Goal: Transaction & Acquisition: Purchase product/service

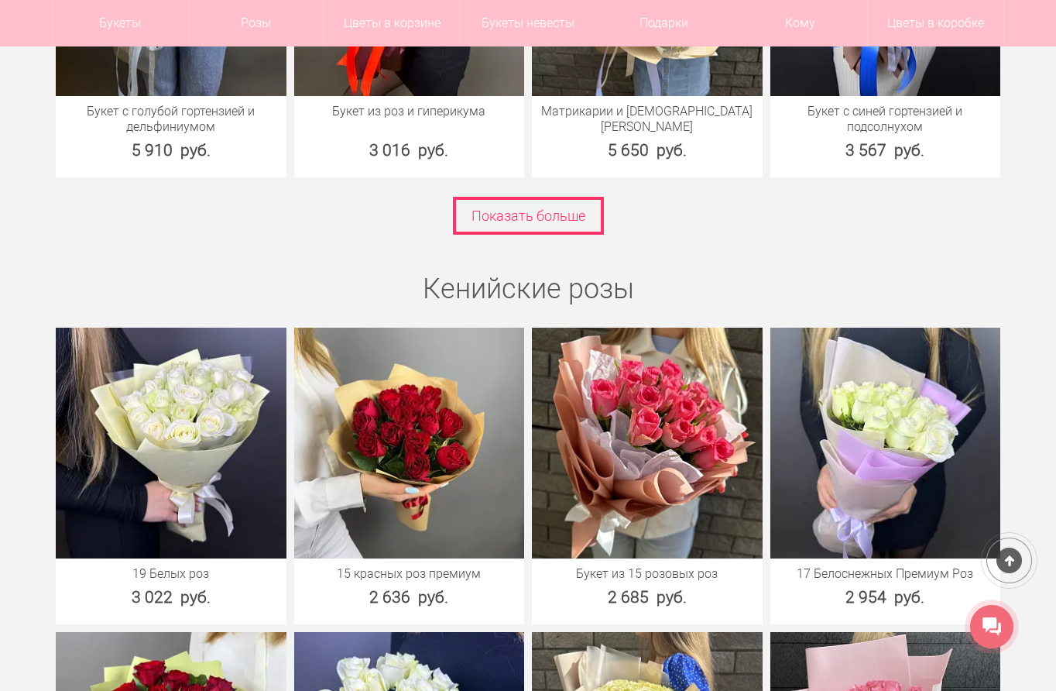
scroll to position [2711, 0]
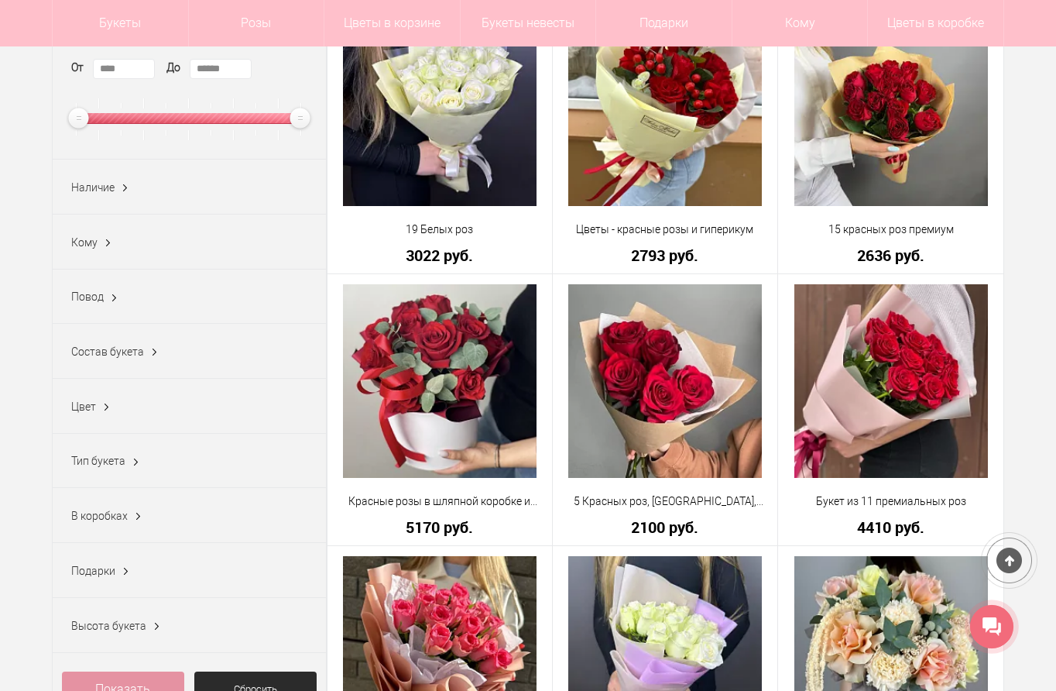
scroll to position [387, 0]
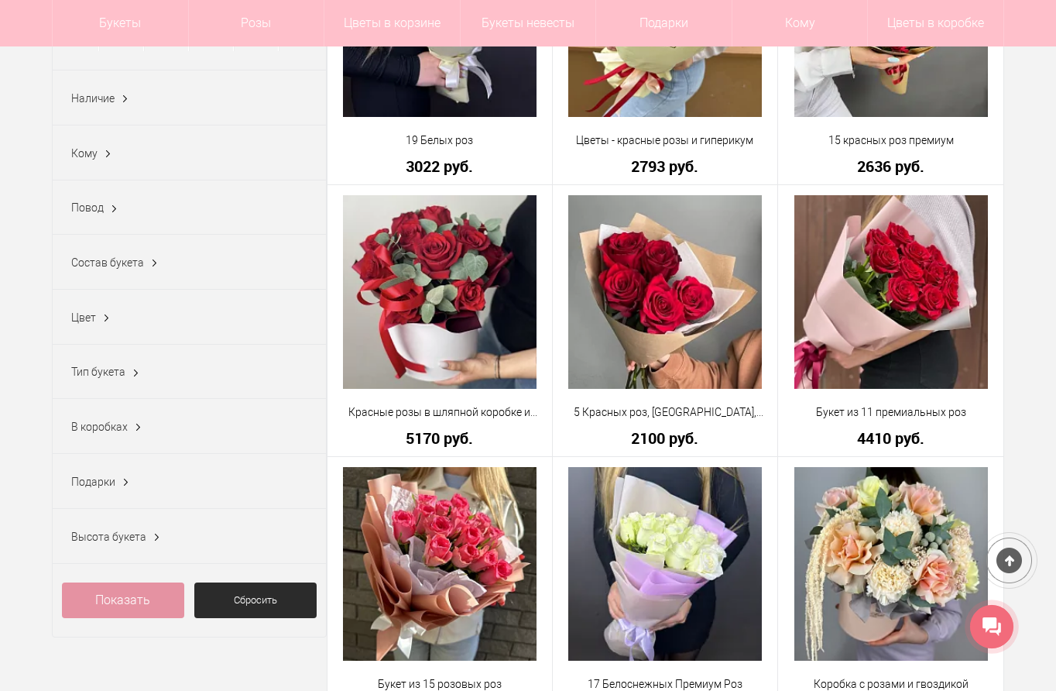
click at [92, 538] on span "Высота букета" at bounding box center [108, 537] width 75 height 12
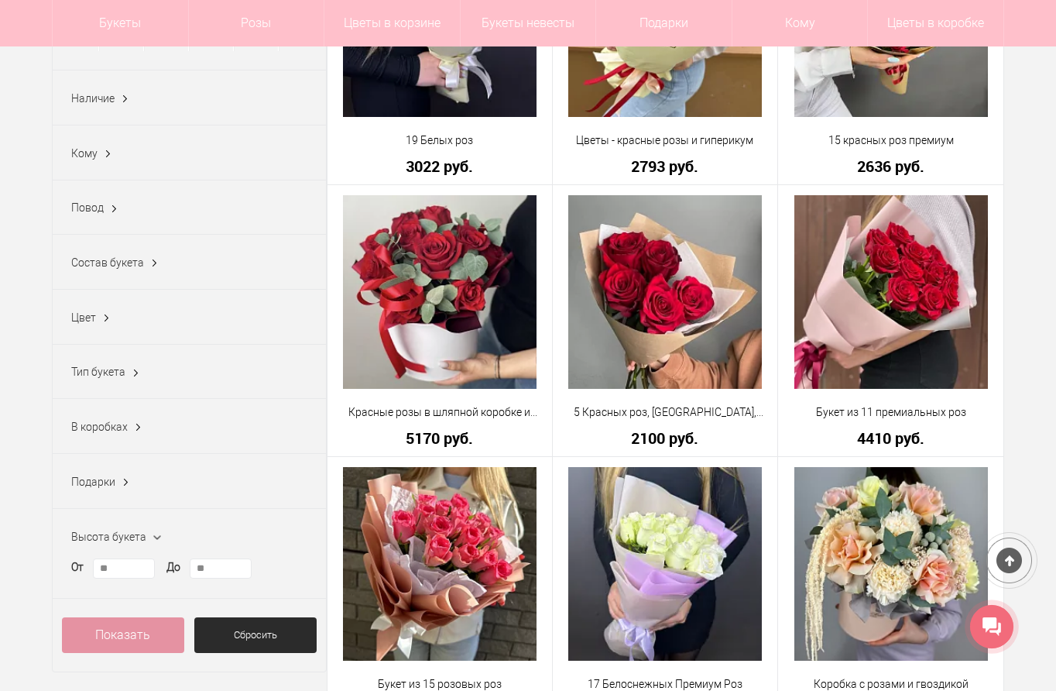
click at [124, 375] on span "Тип букета" at bounding box center [98, 372] width 54 height 12
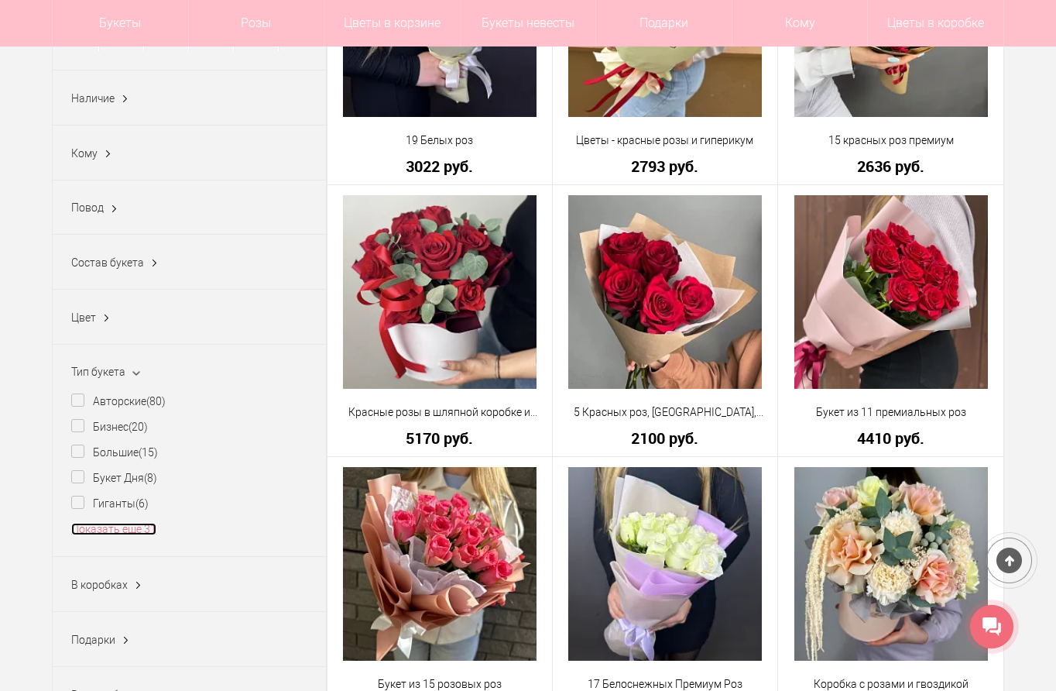
click at [135, 535] on link "Показать еще 31" at bounding box center [113, 529] width 85 height 12
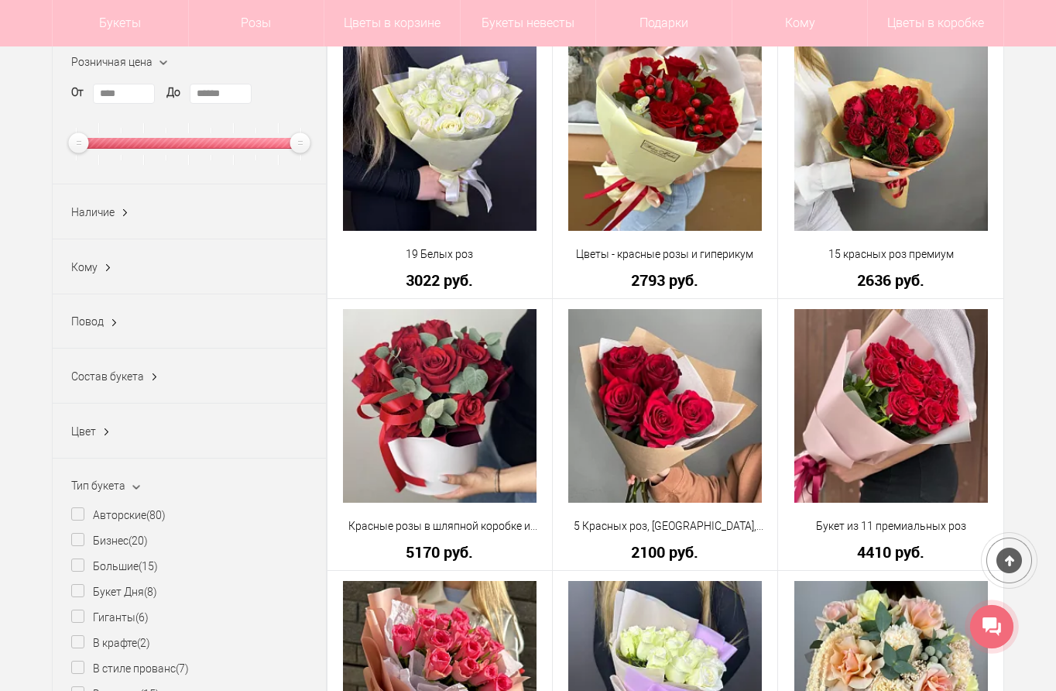
scroll to position [310, 0]
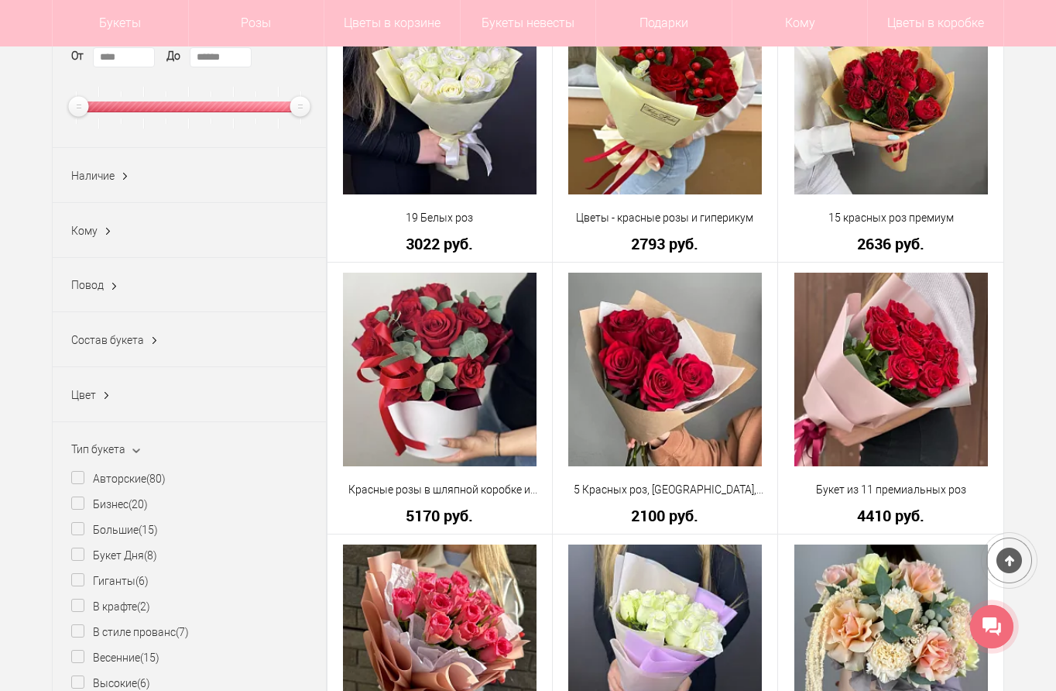
click at [105, 179] on span "Наличие" at bounding box center [92, 176] width 43 height 12
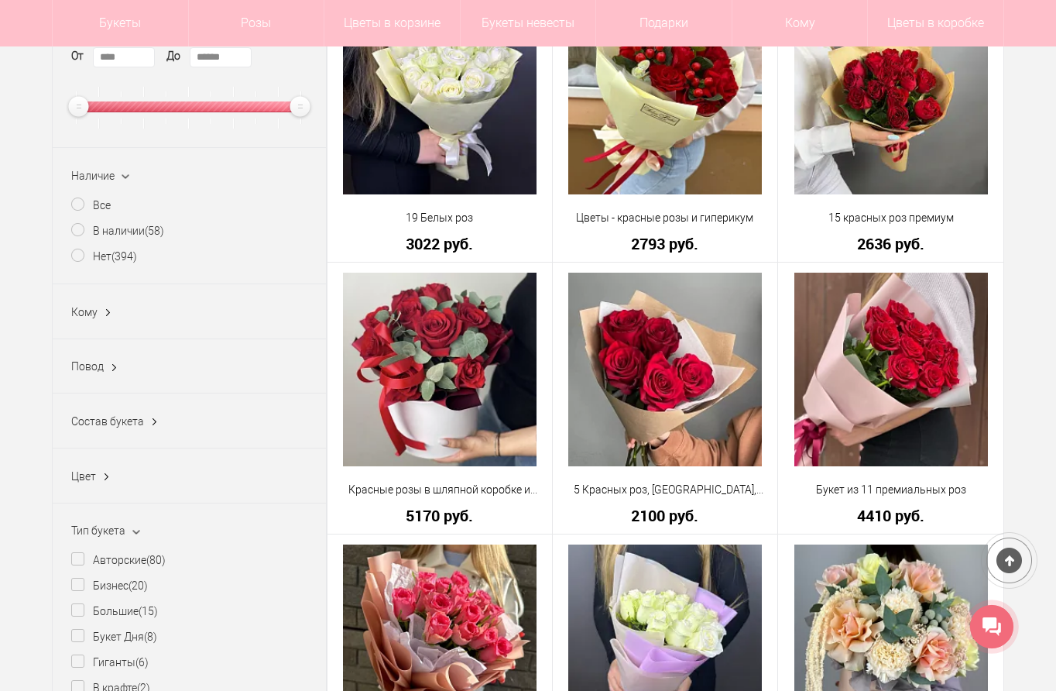
click at [98, 173] on span "Наличие" at bounding box center [92, 176] width 43 height 12
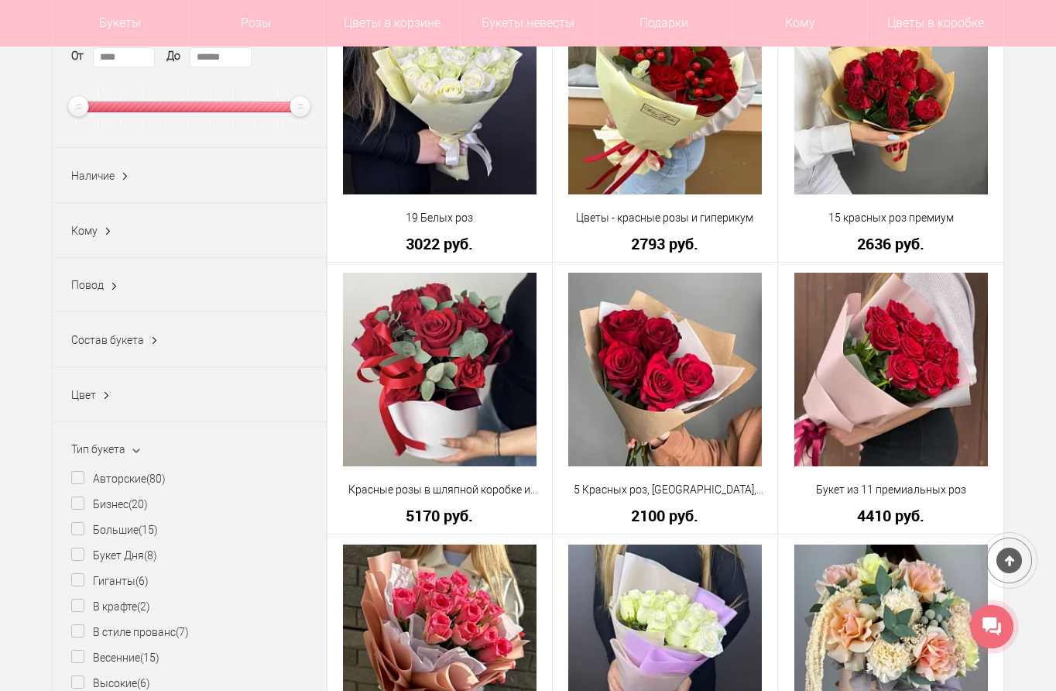
click at [88, 235] on span "Кому" at bounding box center [84, 231] width 26 height 12
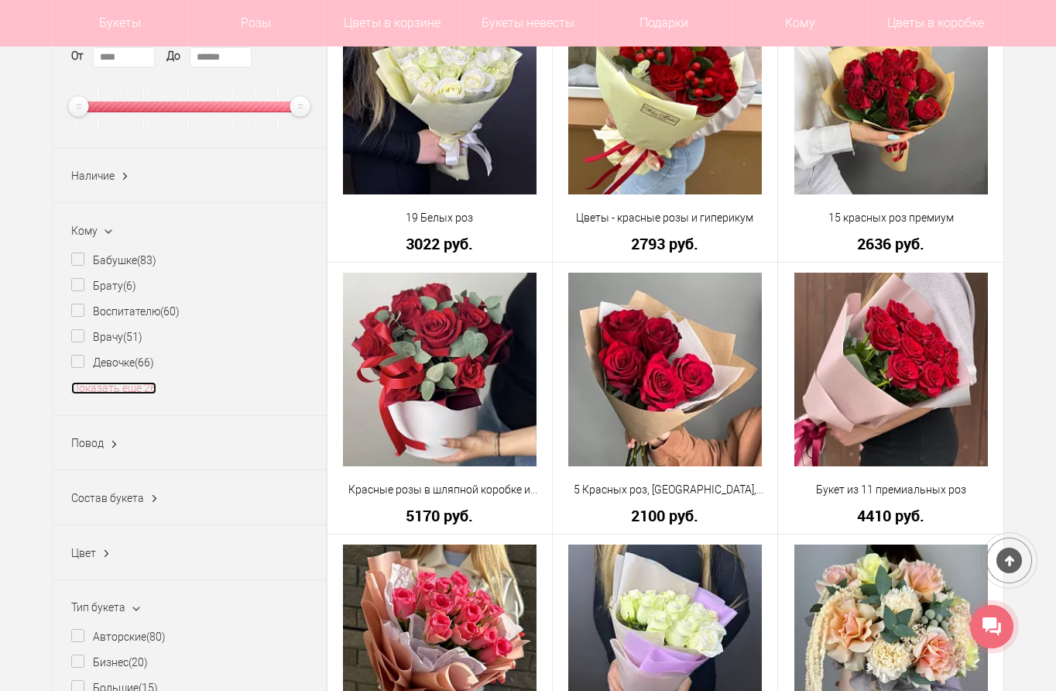
drag, startPoint x: 105, startPoint y: 389, endPoint x: 114, endPoint y: 393, distance: 9.7
click at [105, 390] on link "Показать еще 26" at bounding box center [113, 388] width 85 height 12
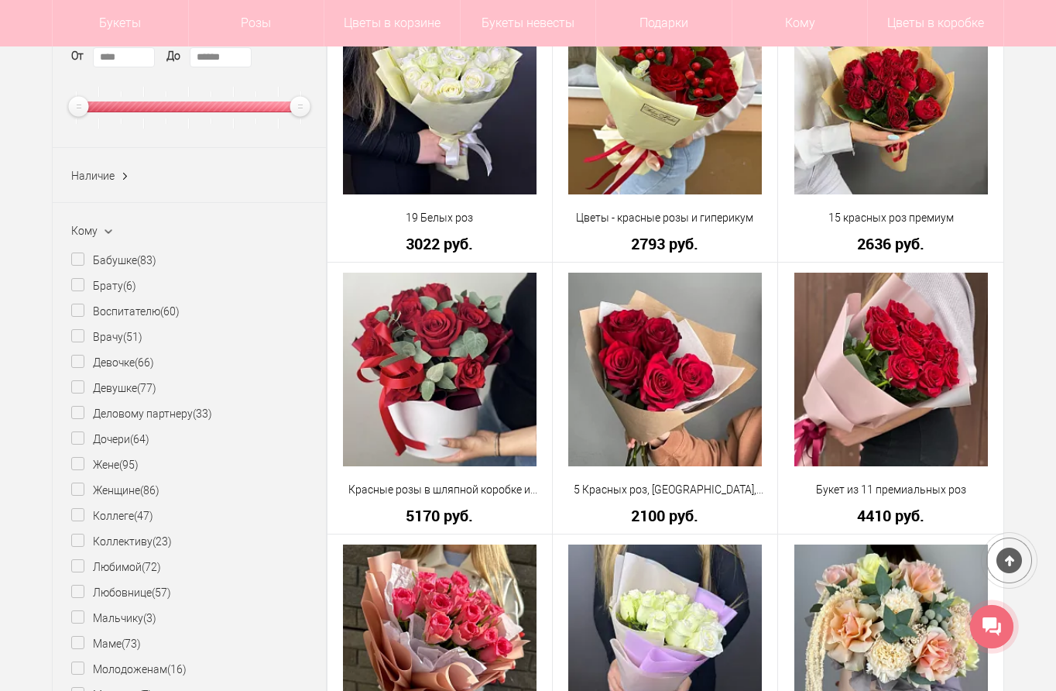
click at [105, 228] on ins at bounding box center [108, 231] width 20 height 16
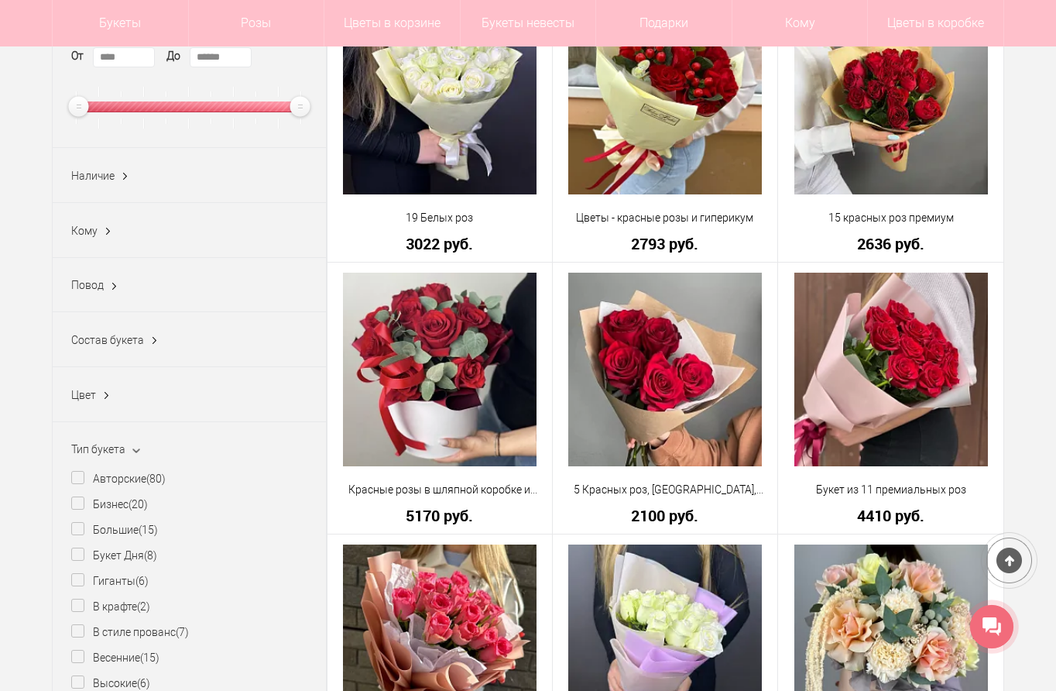
click at [94, 283] on span "Повод" at bounding box center [87, 285] width 33 height 12
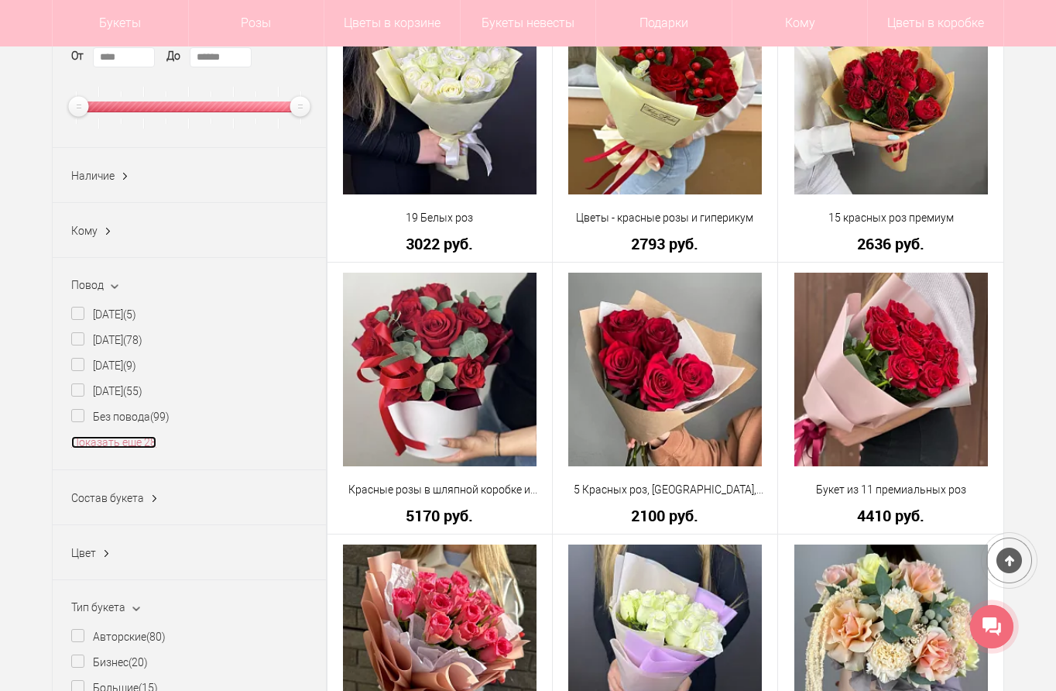
click at [111, 448] on link "Показать еще 28" at bounding box center [113, 442] width 85 height 12
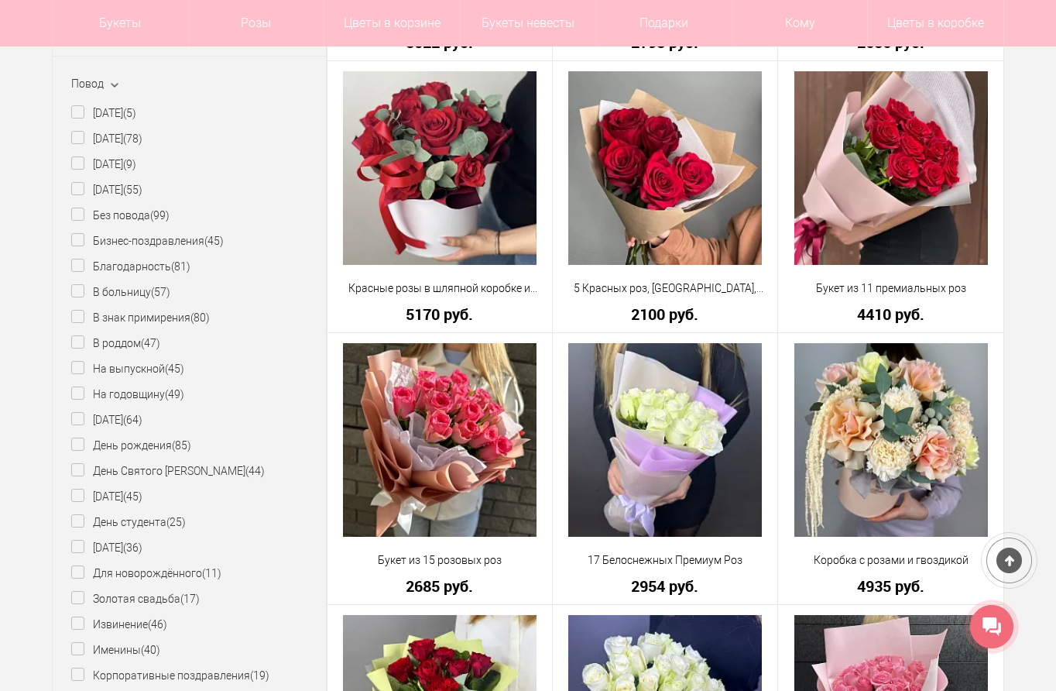
scroll to position [232, 0]
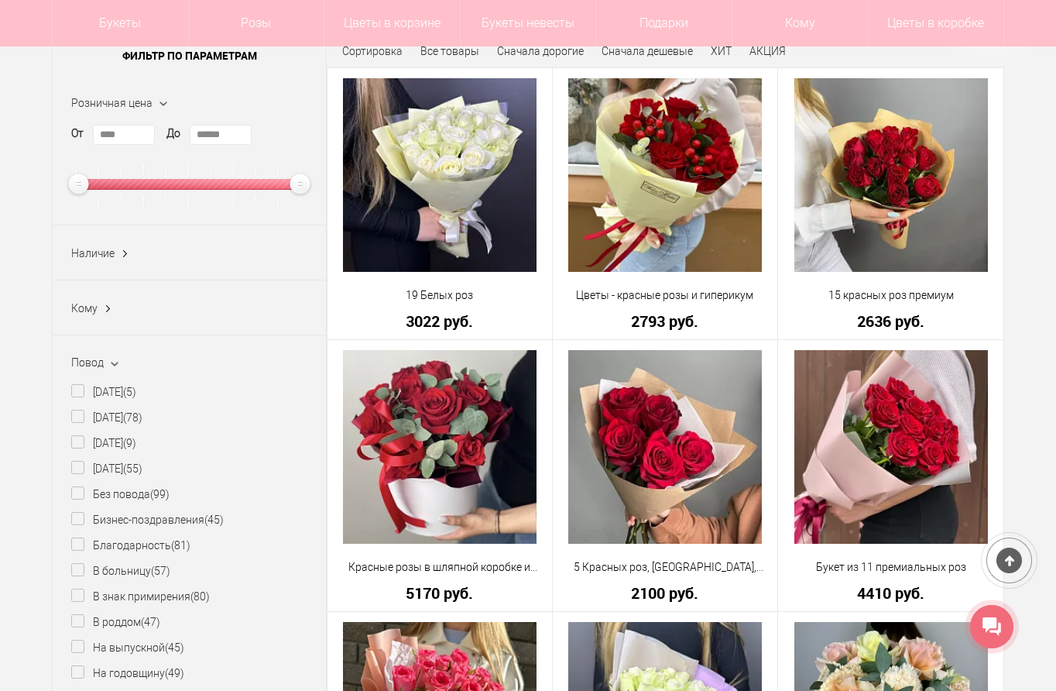
click at [78, 364] on span "Повод" at bounding box center [87, 362] width 33 height 12
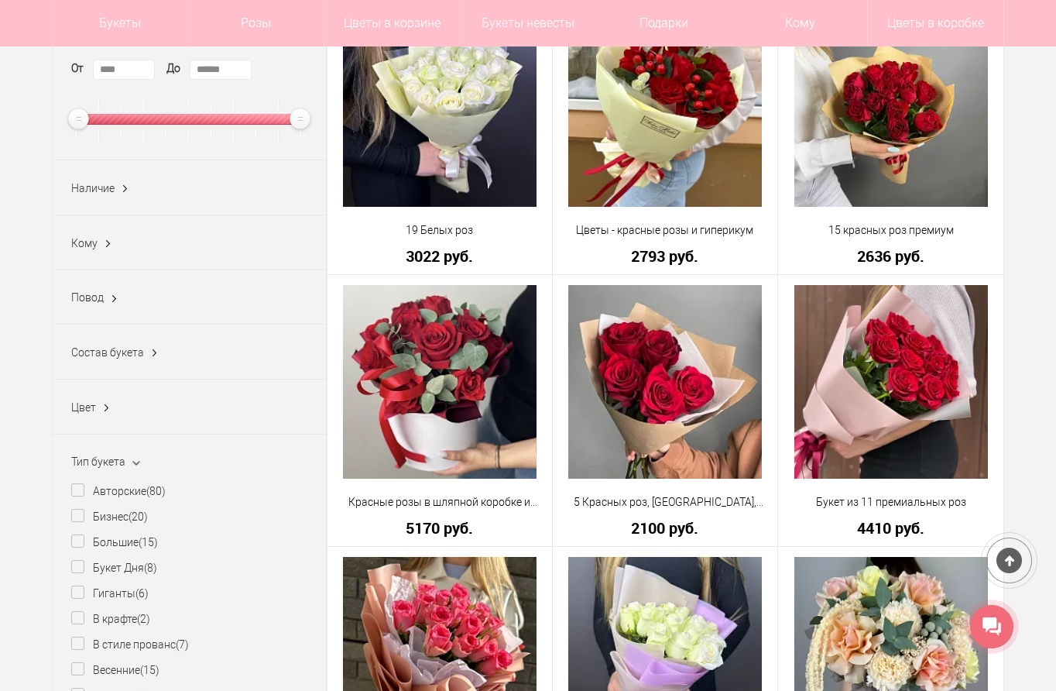
scroll to position [387, 0]
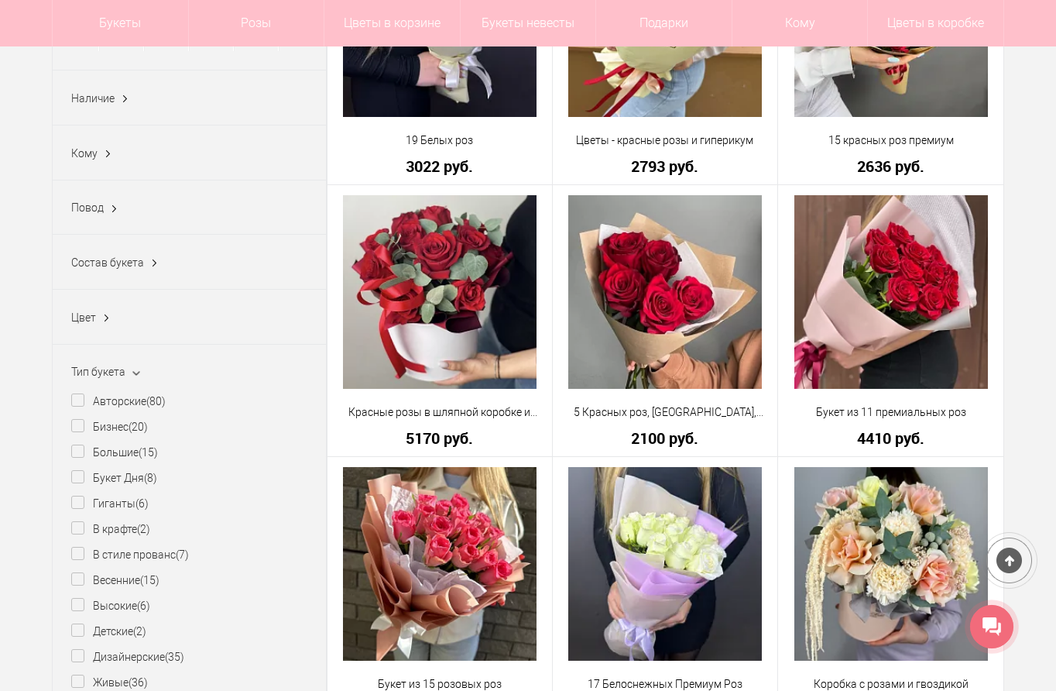
click at [85, 321] on span "Цвет" at bounding box center [83, 317] width 25 height 12
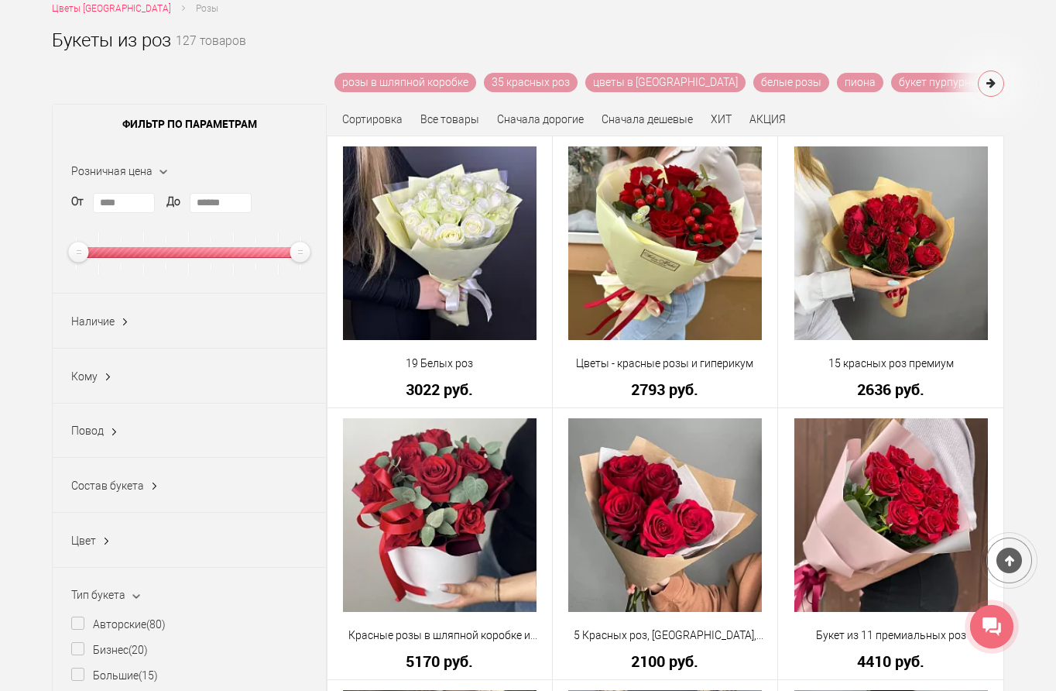
scroll to position [0, 0]
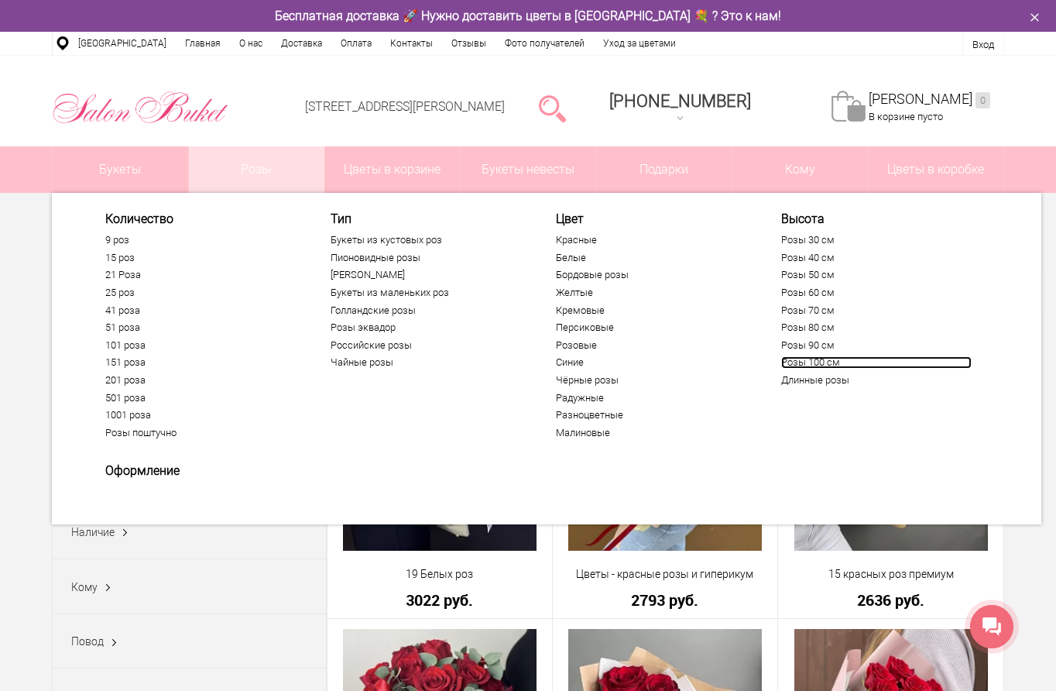
click at [812, 362] on link "Розы 100 см" at bounding box center [876, 362] width 191 height 12
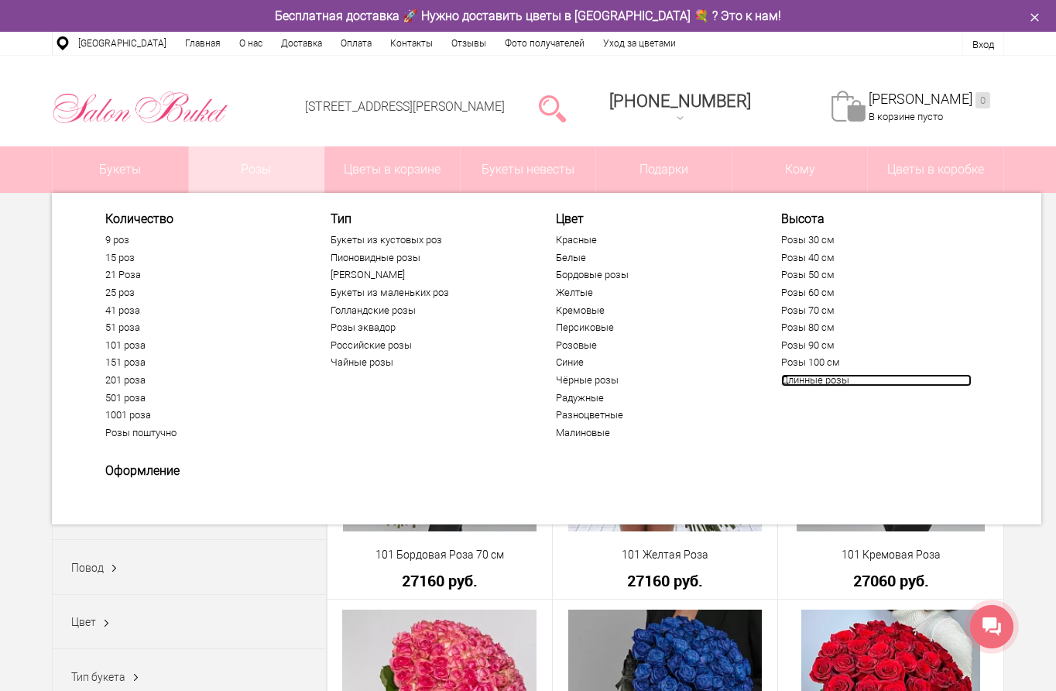
click at [819, 380] on link "Длинные розы" at bounding box center [876, 380] width 191 height 12
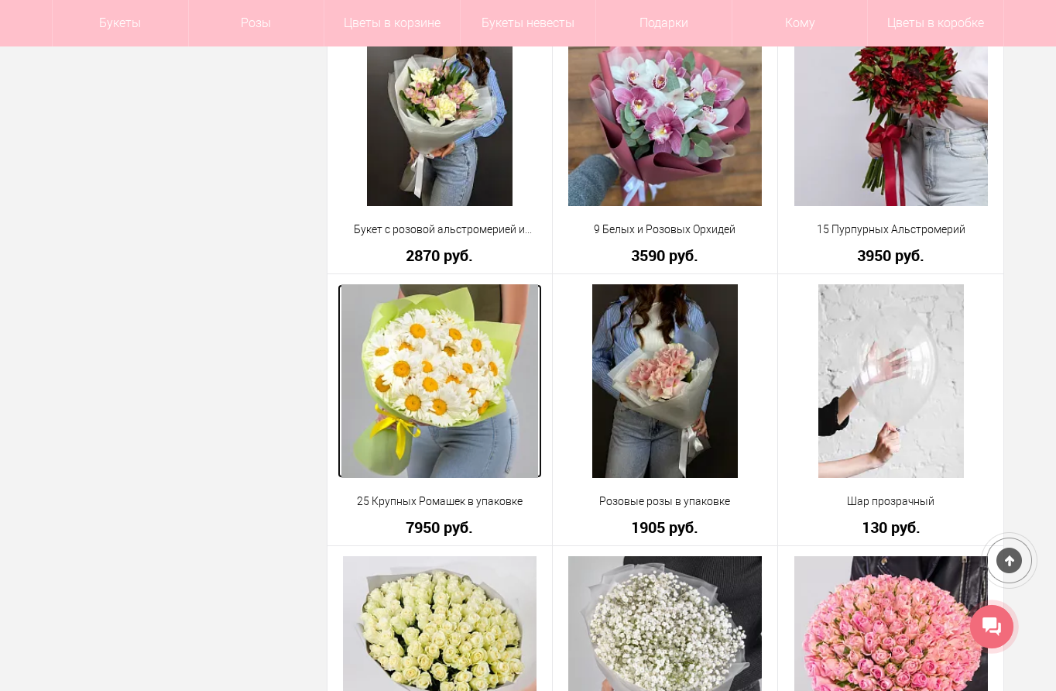
scroll to position [2014, 0]
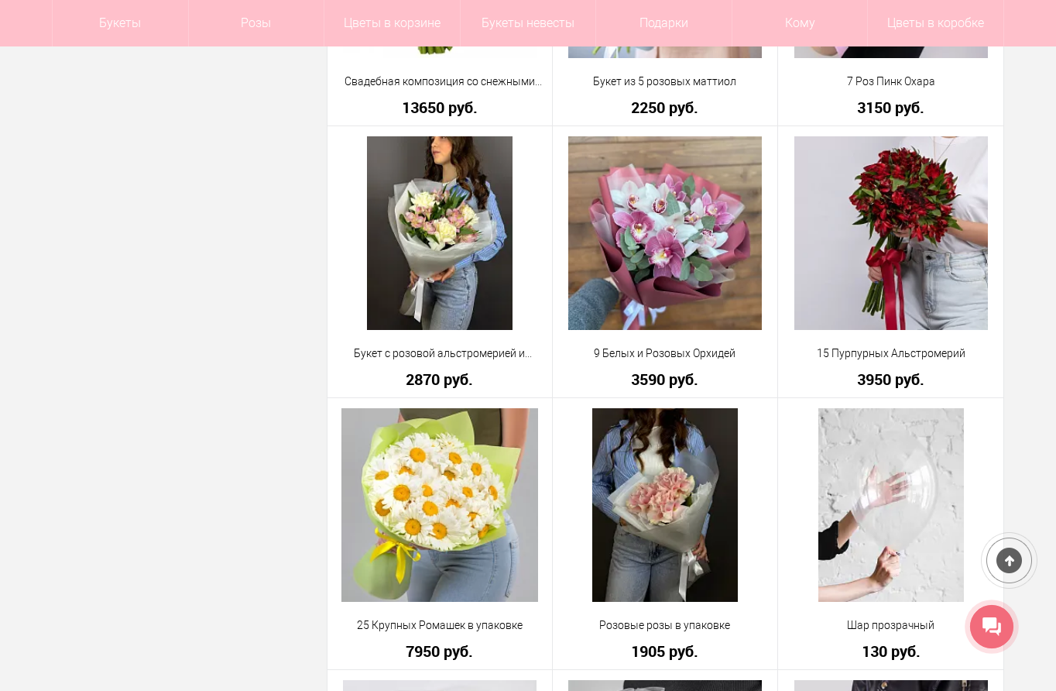
scroll to position [2091, 0]
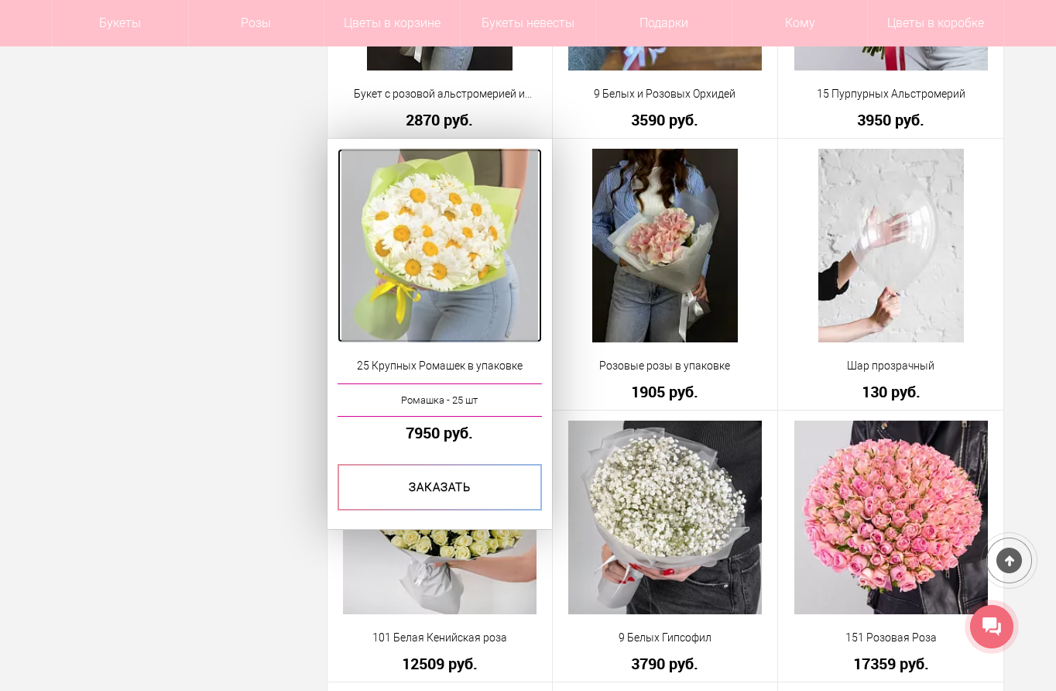
click at [426, 228] on img at bounding box center [440, 246] width 197 height 194
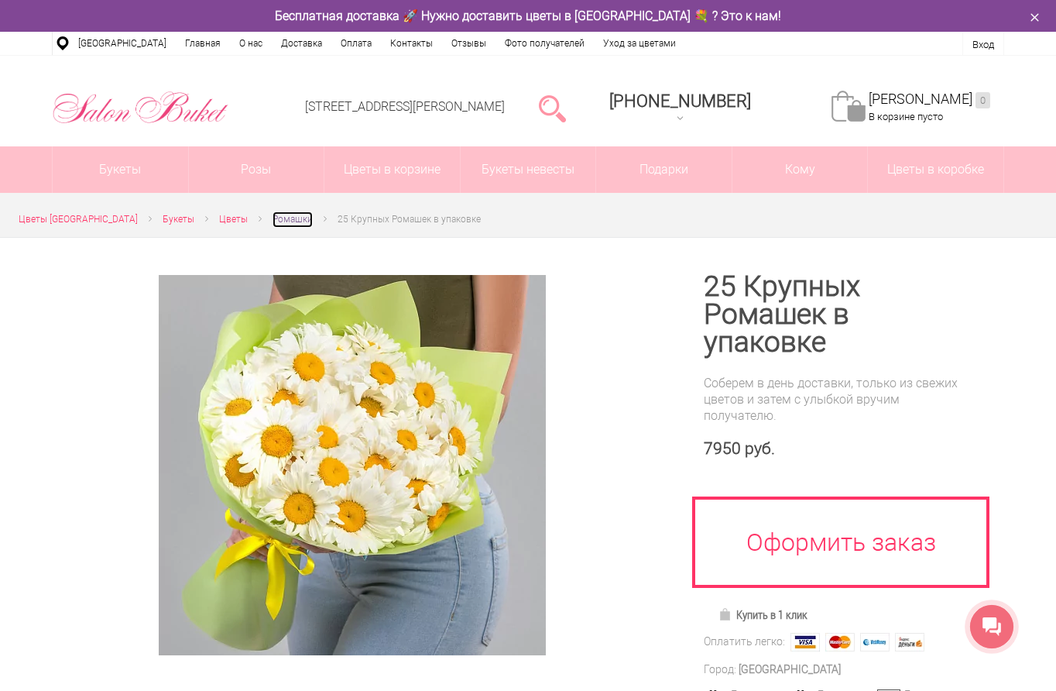
click at [283, 218] on span "Ромашки" at bounding box center [293, 219] width 40 height 11
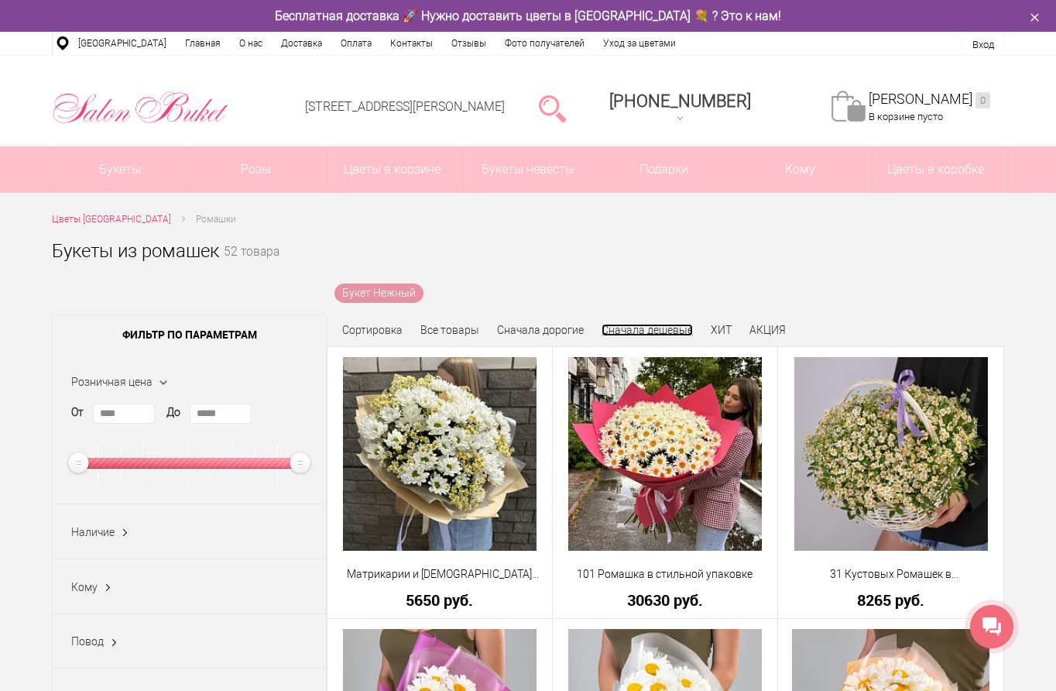
click at [665, 325] on link "Сначала дешевые" at bounding box center [647, 330] width 91 height 12
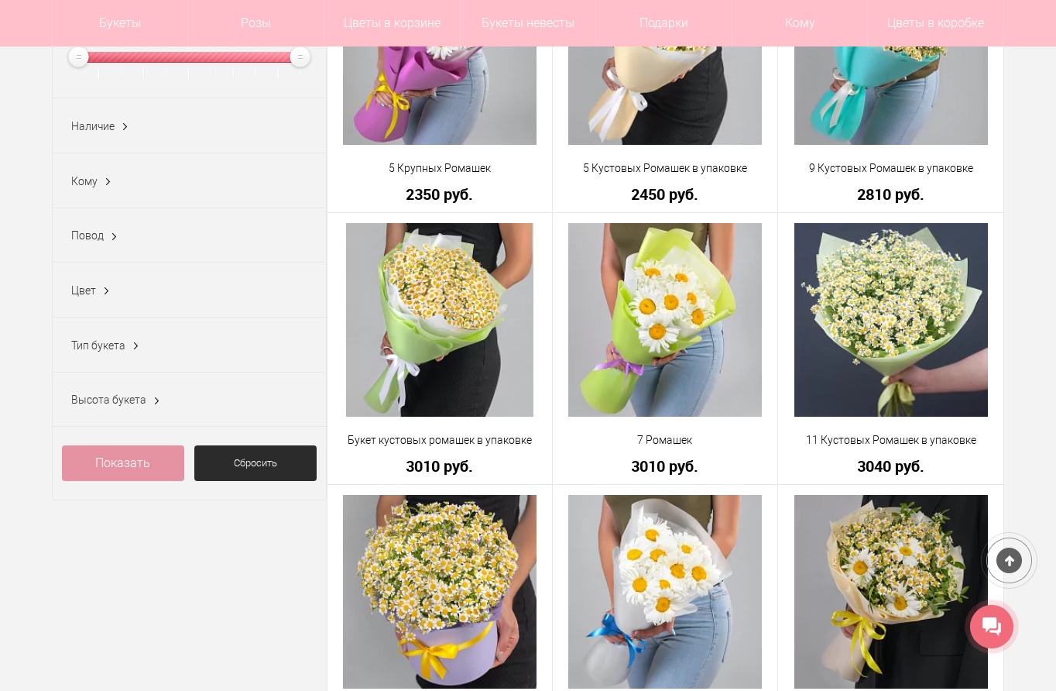
scroll to position [51, 0]
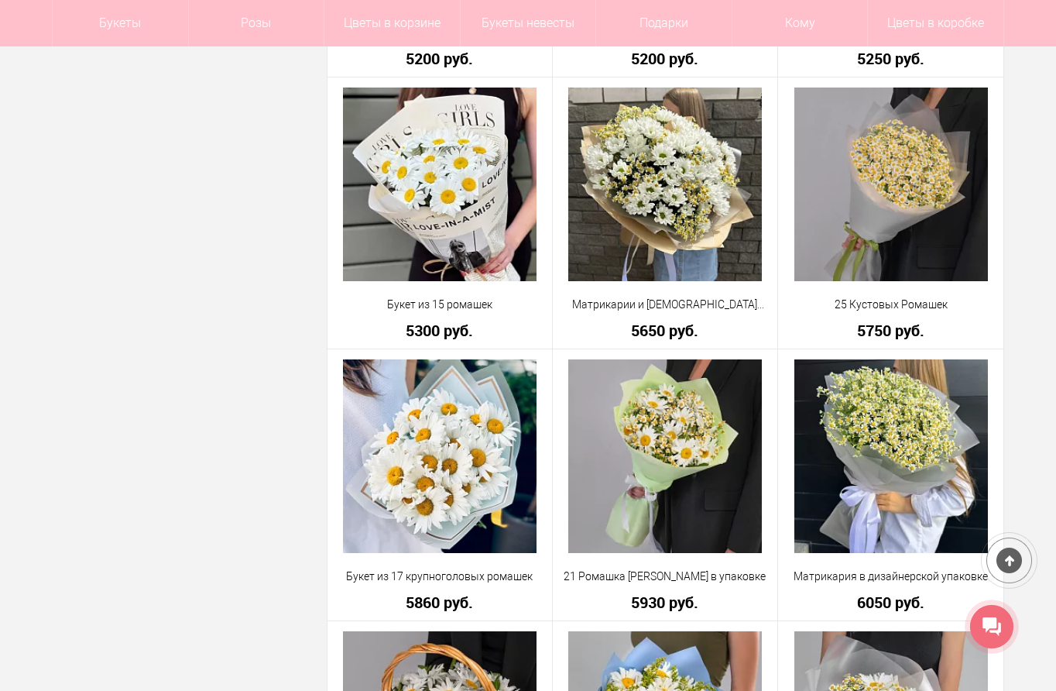
scroll to position [2246, 0]
